Goal: Task Accomplishment & Management: Complete application form

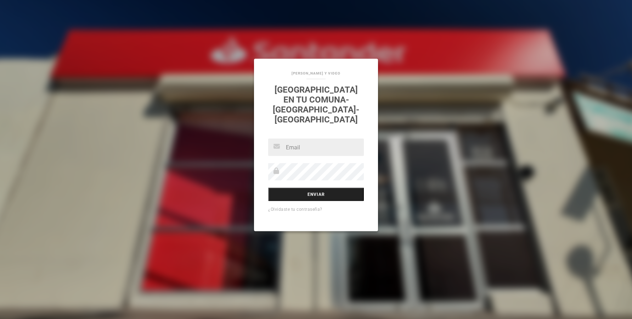
type input "[PERSON_NAME][EMAIL_ADDRESS][DOMAIN_NAME]"
click at [304, 189] on input "Enviar" at bounding box center [316, 193] width 96 height 13
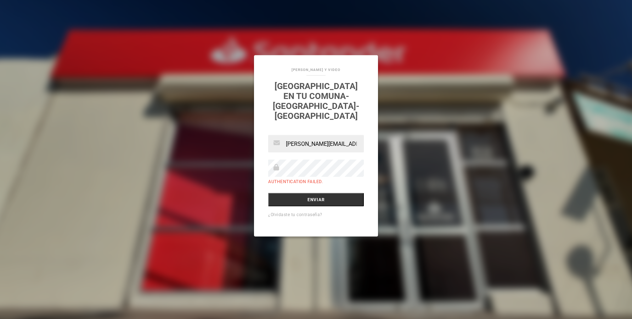
click at [405, 110] on div "[PERSON_NAME] Y VIDEO [GEOGRAPHIC_DATA] en tu comuna-[GEOGRAPHIC_DATA]-[GEOGRAP…" at bounding box center [316, 159] width 632 height 319
